Goal: Transaction & Acquisition: Purchase product/service

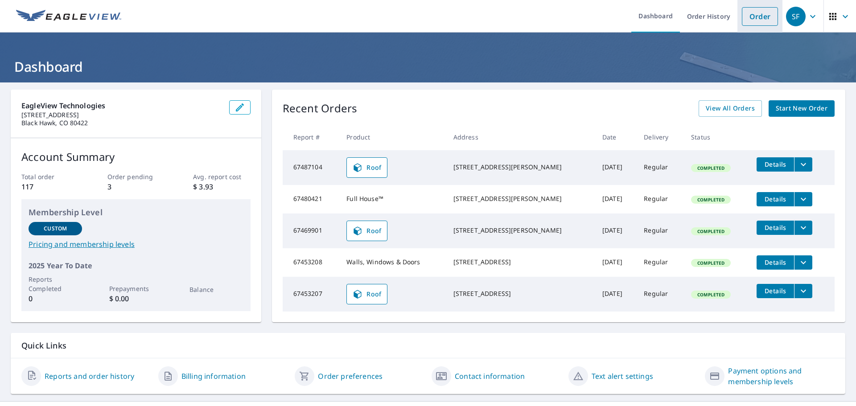
click at [761, 16] on link "Order" at bounding box center [760, 16] width 36 height 19
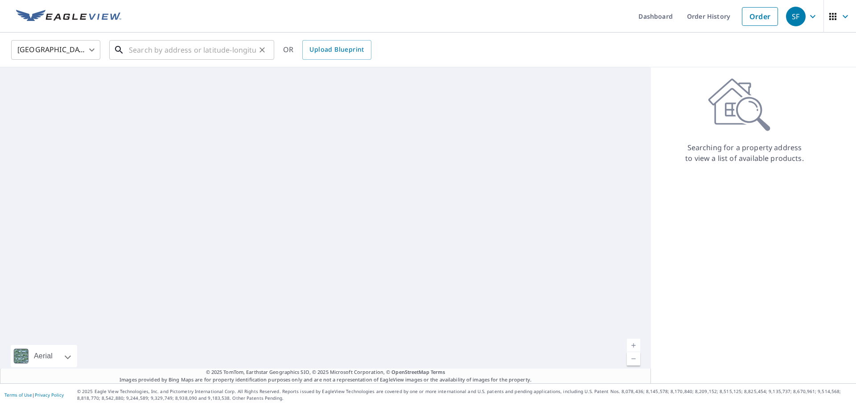
click at [232, 52] on input "text" at bounding box center [192, 49] width 127 height 25
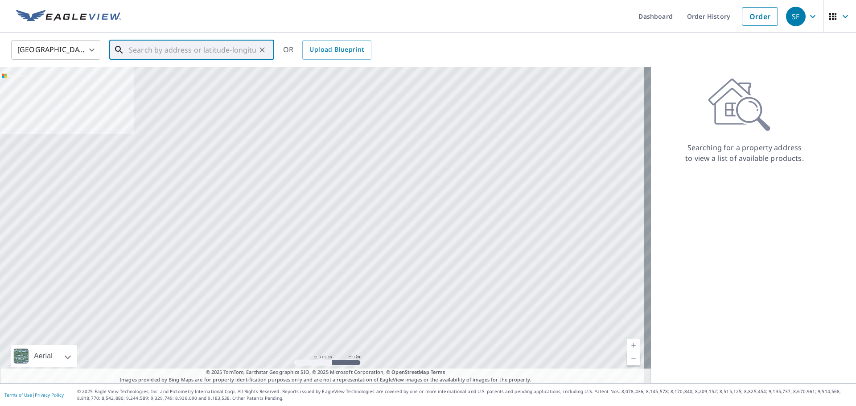
click at [231, 54] on input "text" at bounding box center [192, 49] width 127 height 25
click at [194, 48] on input "text" at bounding box center [192, 49] width 127 height 25
click at [197, 47] on input "text" at bounding box center [192, 49] width 127 height 25
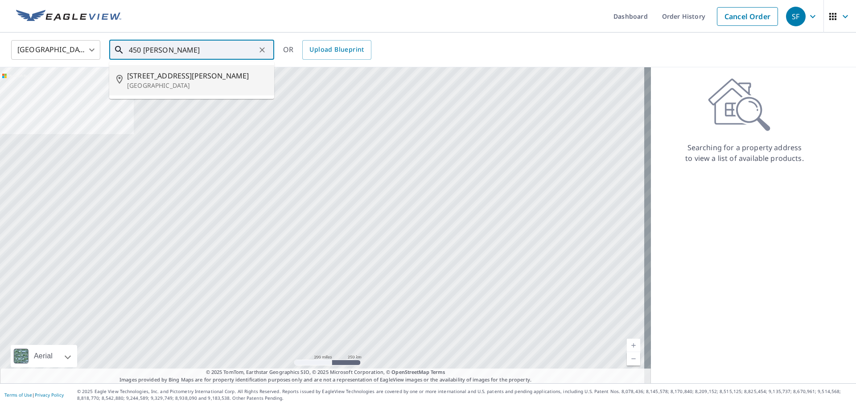
click at [206, 83] on p "[GEOGRAPHIC_DATA]" at bounding box center [197, 85] width 140 height 9
type input "[STREET_ADDRESS][PERSON_NAME]"
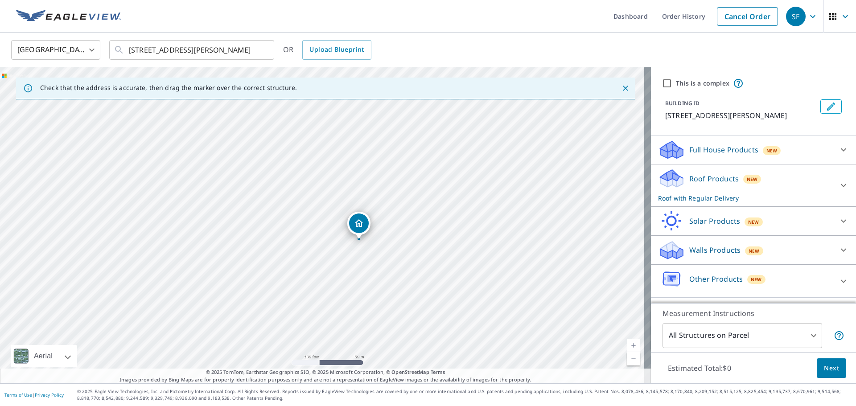
drag, startPoint x: 325, startPoint y: 208, endPoint x: 351, endPoint y: 240, distance: 41.3
click at [351, 240] on div "[STREET_ADDRESS][PERSON_NAME]" at bounding box center [325, 225] width 651 height 316
drag, startPoint x: 319, startPoint y: 179, endPoint x: 293, endPoint y: 191, distance: 29.3
drag, startPoint x: 322, startPoint y: 209, endPoint x: 354, endPoint y: 199, distance: 33.6
drag, startPoint x: 256, startPoint y: 215, endPoint x: 291, endPoint y: 217, distance: 34.9
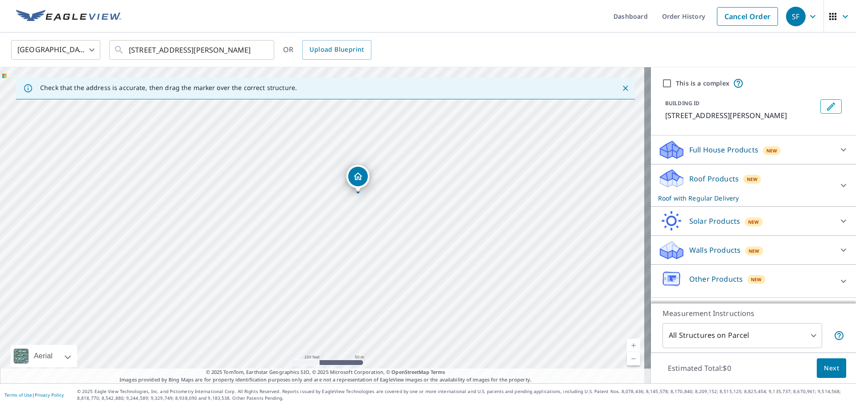
click at [287, 217] on div "[STREET_ADDRESS][PERSON_NAME]" at bounding box center [325, 225] width 651 height 316
drag, startPoint x: 295, startPoint y: 206, endPoint x: 339, endPoint y: 264, distance: 72.9
click at [339, 264] on div "[STREET_ADDRESS][PERSON_NAME]" at bounding box center [325, 225] width 651 height 316
drag, startPoint x: 371, startPoint y: 251, endPoint x: 256, endPoint y: 115, distance: 178.2
click at [256, 115] on div "[STREET_ADDRESS][PERSON_NAME]" at bounding box center [325, 225] width 651 height 316
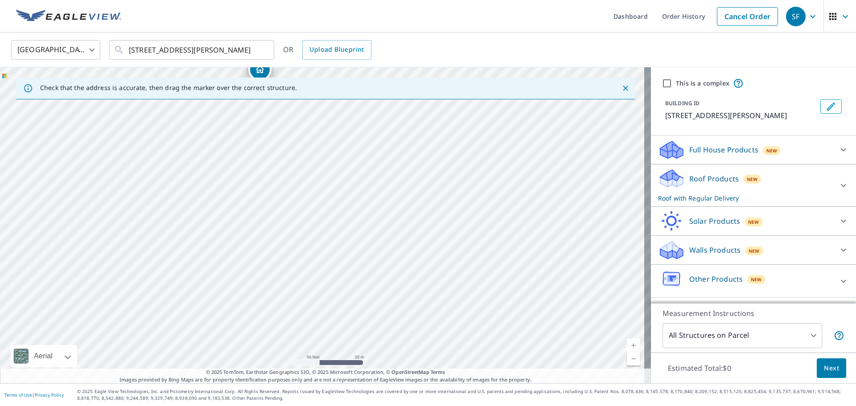
drag, startPoint x: 345, startPoint y: 191, endPoint x: 309, endPoint y: 285, distance: 100.2
click at [309, 285] on div "[STREET_ADDRESS][PERSON_NAME]" at bounding box center [325, 225] width 651 height 316
drag, startPoint x: 437, startPoint y: 123, endPoint x: 514, endPoint y: 263, distance: 159.9
click at [514, 263] on div "[STREET_ADDRESS][PERSON_NAME]" at bounding box center [325, 225] width 651 height 316
drag, startPoint x: 390, startPoint y: 151, endPoint x: 466, endPoint y: 234, distance: 112.4
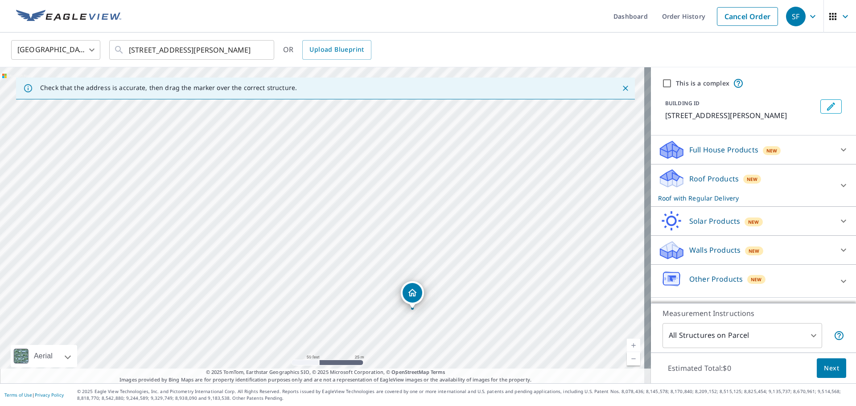
click at [466, 234] on div "[STREET_ADDRESS][PERSON_NAME]" at bounding box center [325, 225] width 651 height 316
drag, startPoint x: 332, startPoint y: 194, endPoint x: 302, endPoint y: 138, distance: 64.1
click at [290, 126] on div "[STREET_ADDRESS][PERSON_NAME]" at bounding box center [325, 225] width 651 height 316
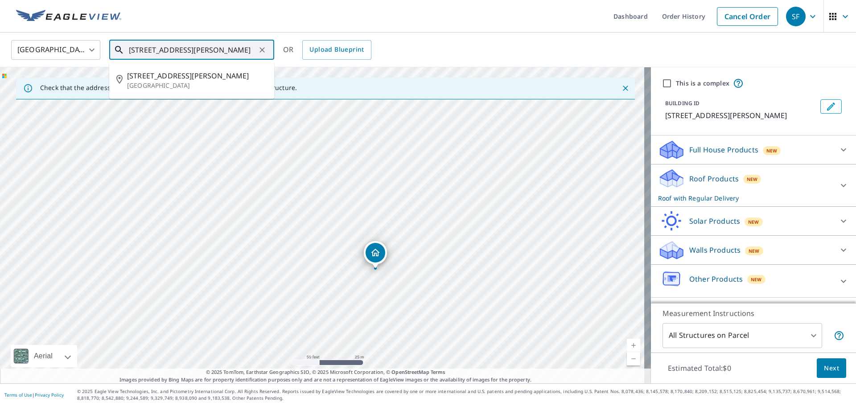
scroll to position [0, 25]
drag, startPoint x: 130, startPoint y: 50, endPoint x: 284, endPoint y: 50, distance: 153.4
click at [284, 50] on div "United States [GEOGRAPHIC_DATA] ​ [STREET_ADDRESS][PERSON_NAME] ​ [STREET_ADDRE…" at bounding box center [424, 49] width 841 height 21
